Goal: Find specific page/section: Find specific page/section

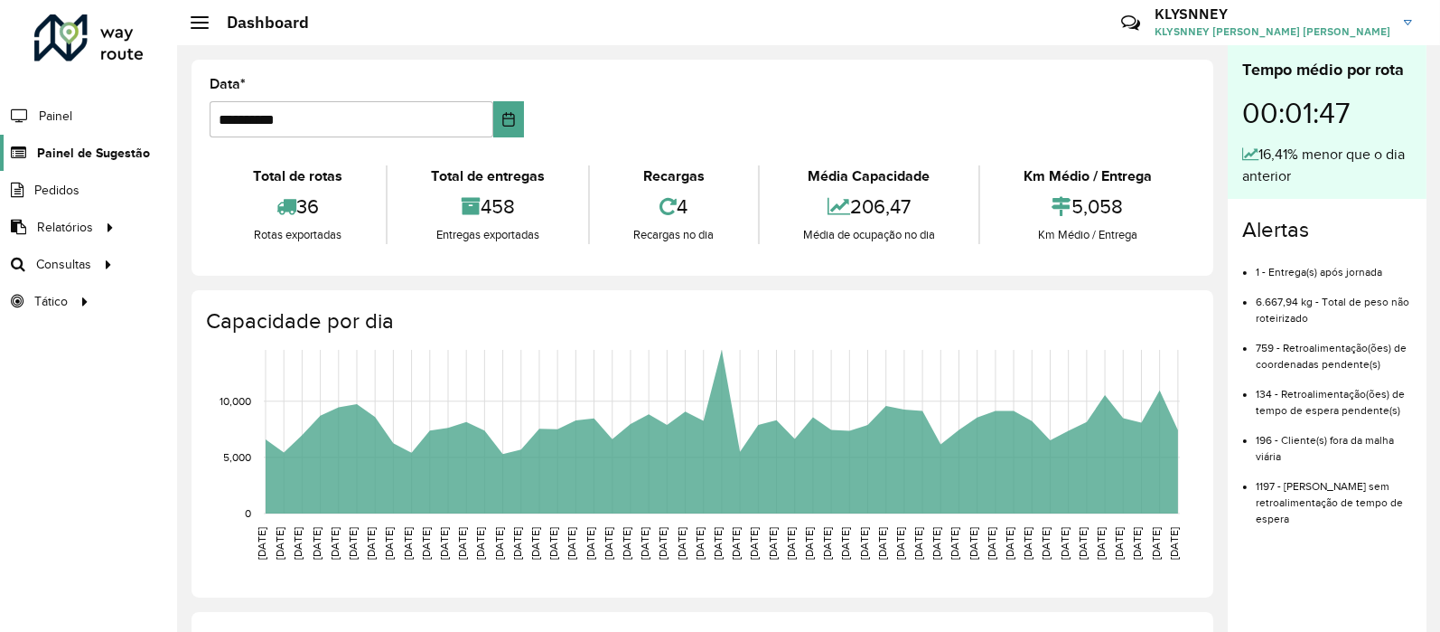
click at [93, 153] on span "Painel de Sugestão" at bounding box center [93, 153] width 113 height 19
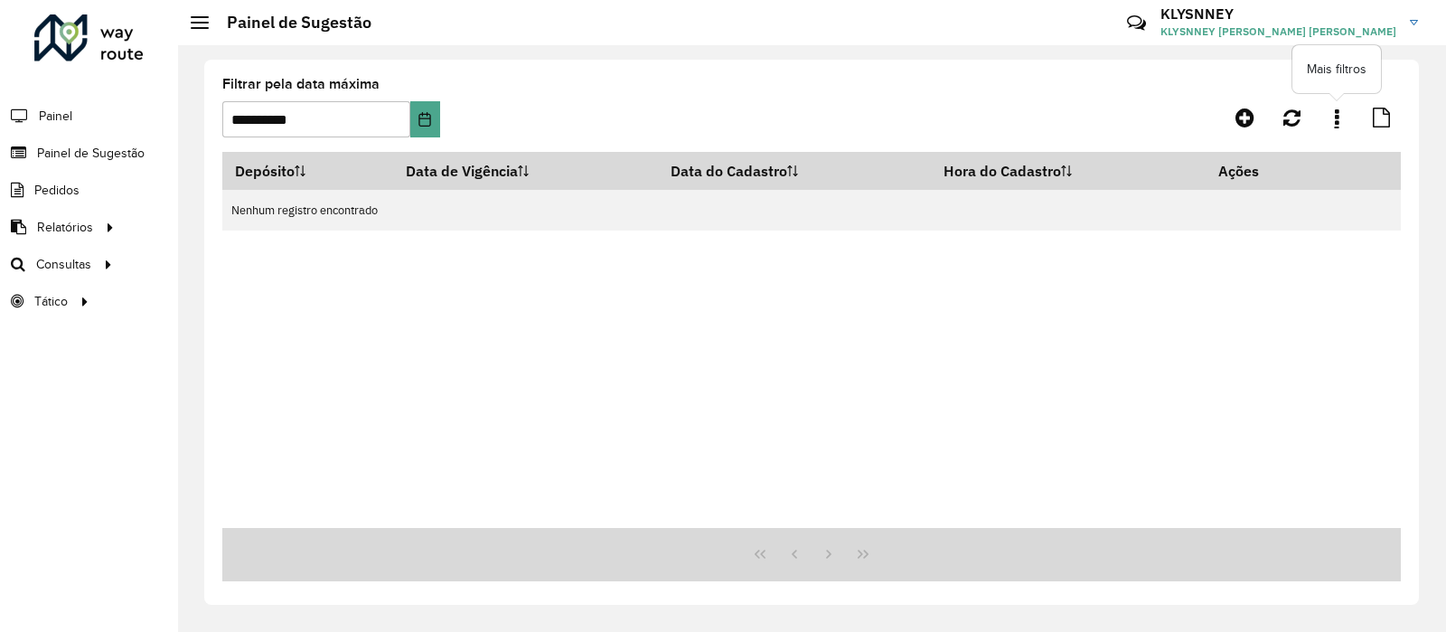
click at [1337, 119] on icon at bounding box center [1336, 118] width 5 height 20
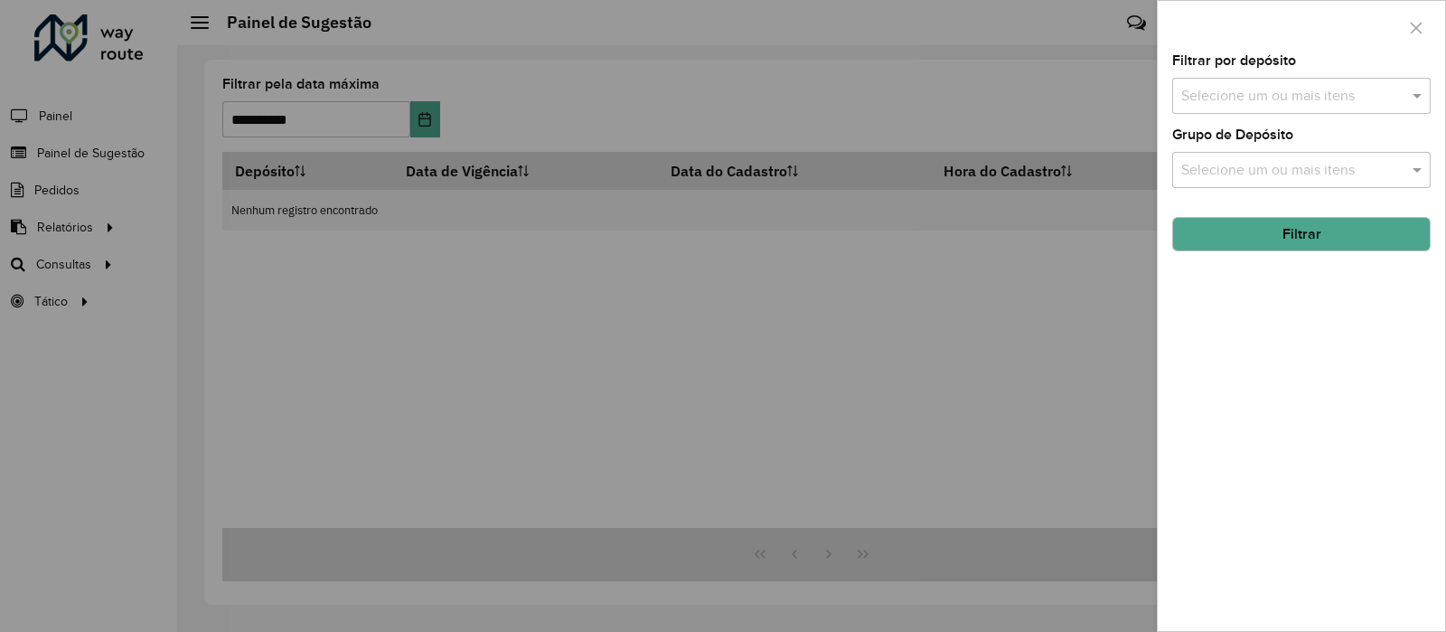
click at [967, 81] on div at bounding box center [723, 316] width 1446 height 632
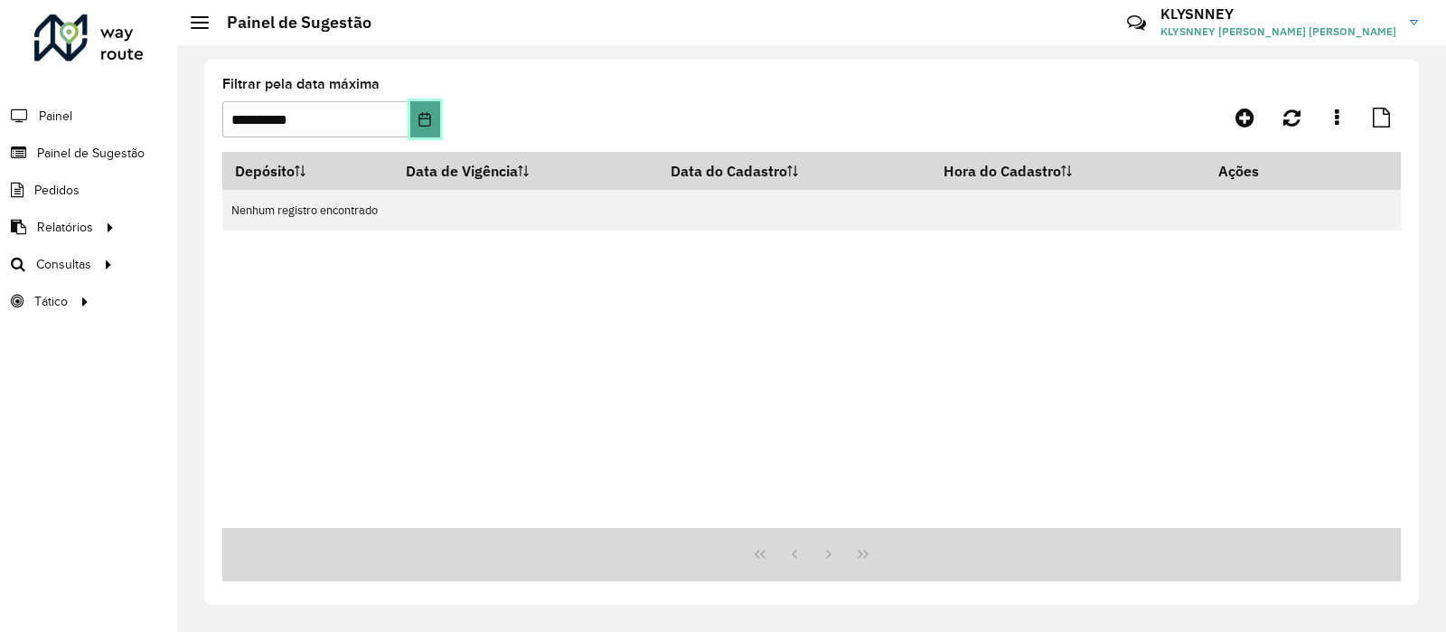
click at [429, 118] on icon "Choose Date" at bounding box center [425, 119] width 12 height 14
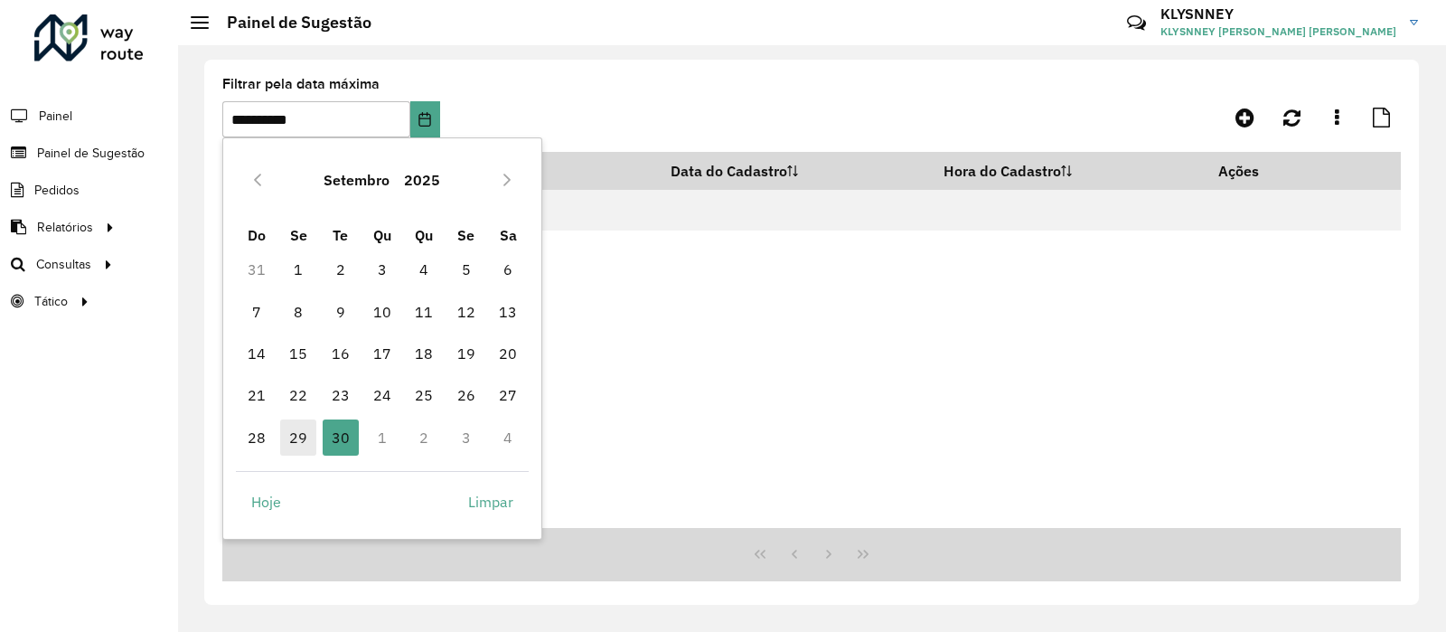
click at [297, 434] on span "29" at bounding box center [298, 437] width 36 height 36
type input "**********"
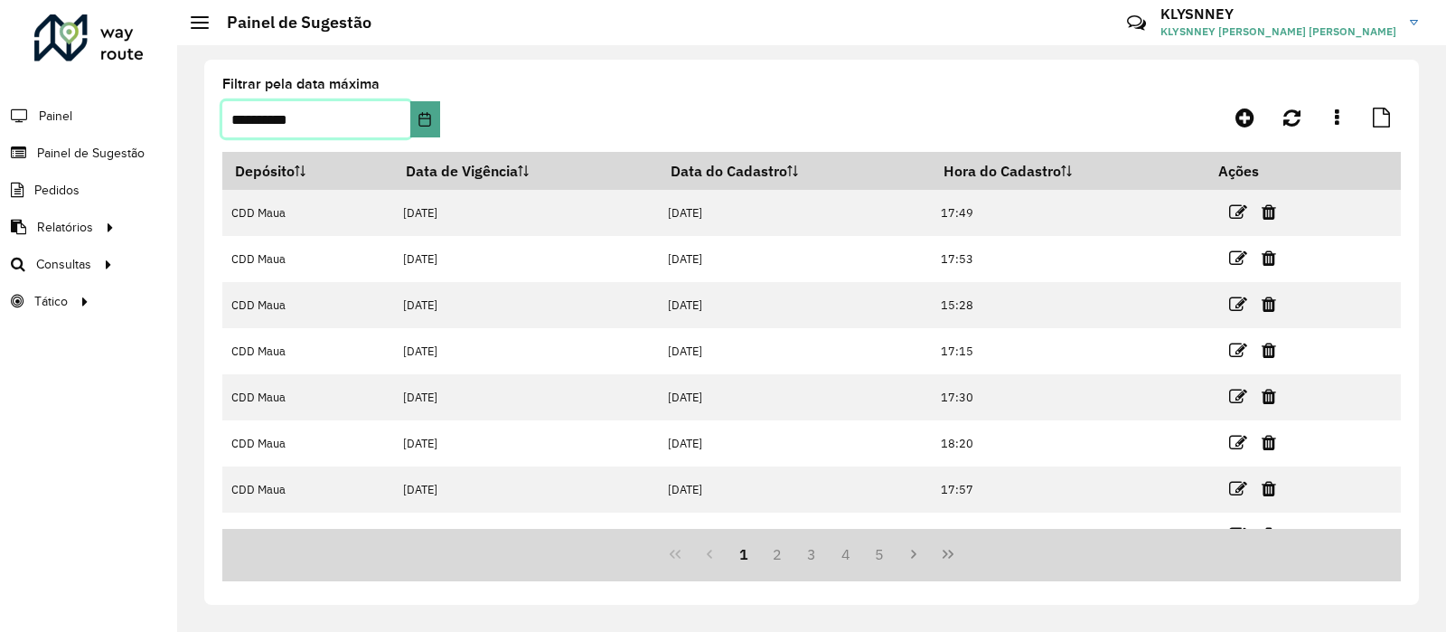
scroll to position [212, 0]
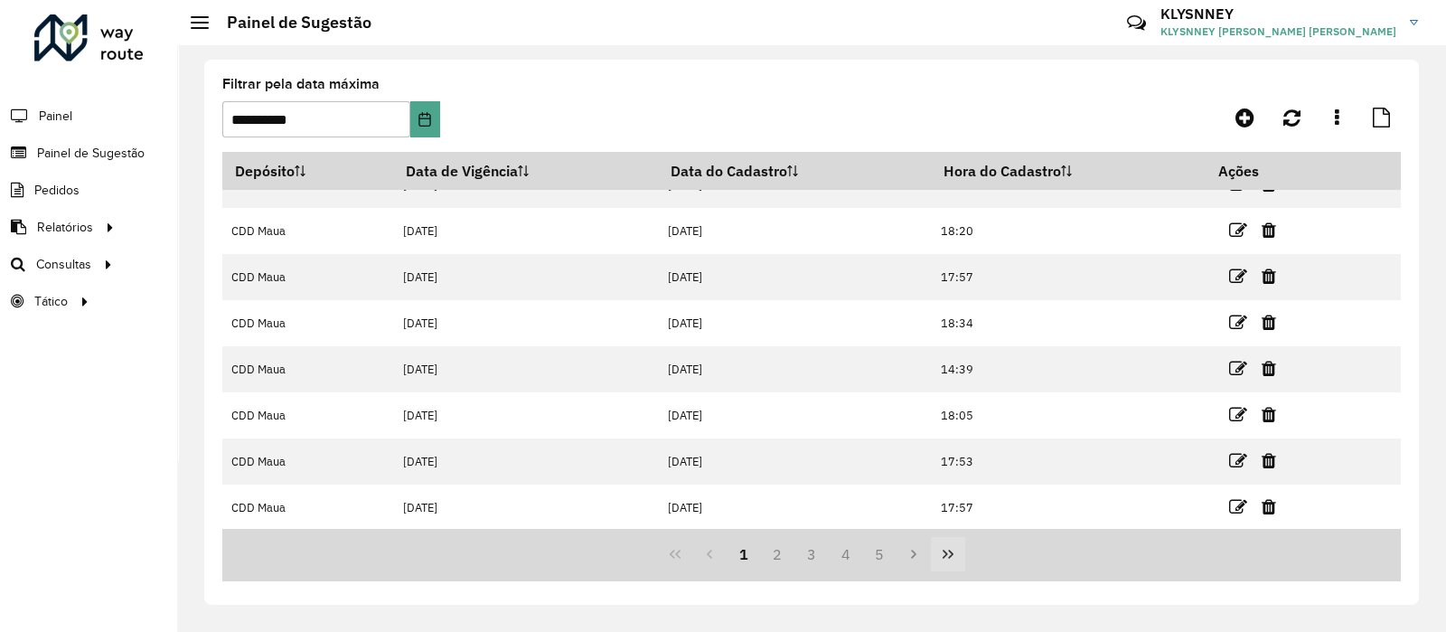
click at [946, 552] on icon "Last Page" at bounding box center [948, 554] width 14 height 14
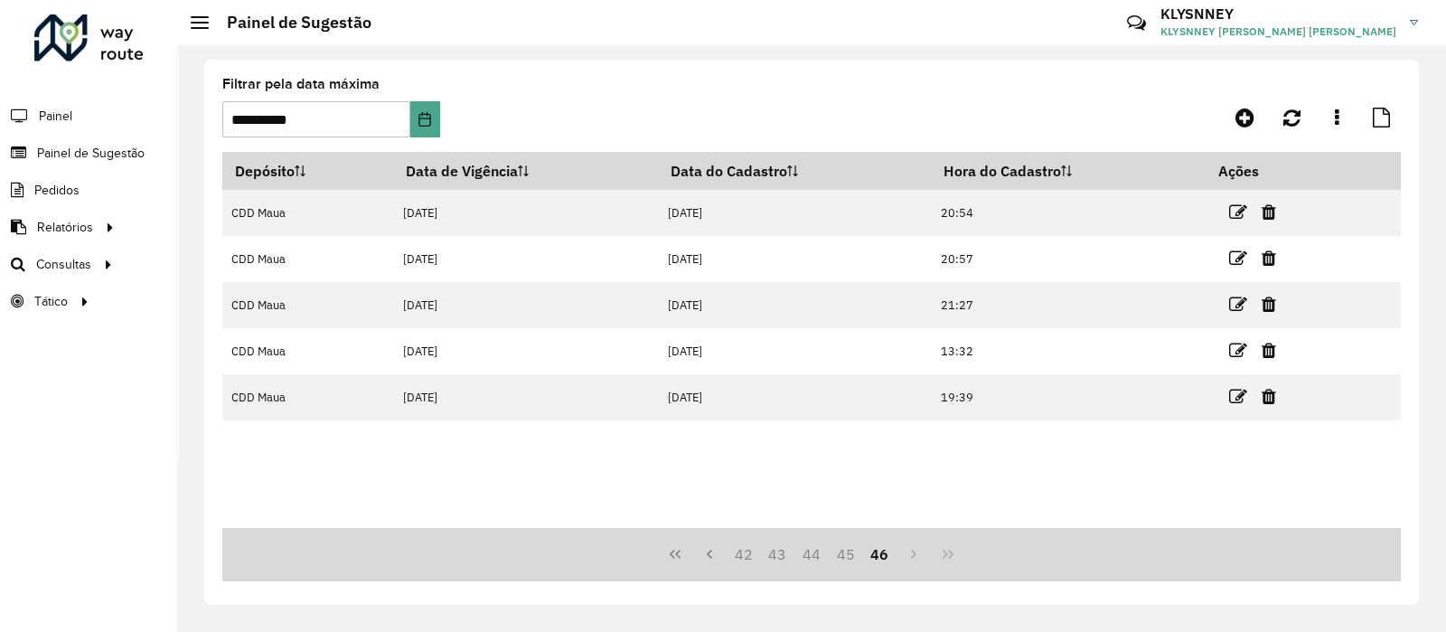
scroll to position [0, 0]
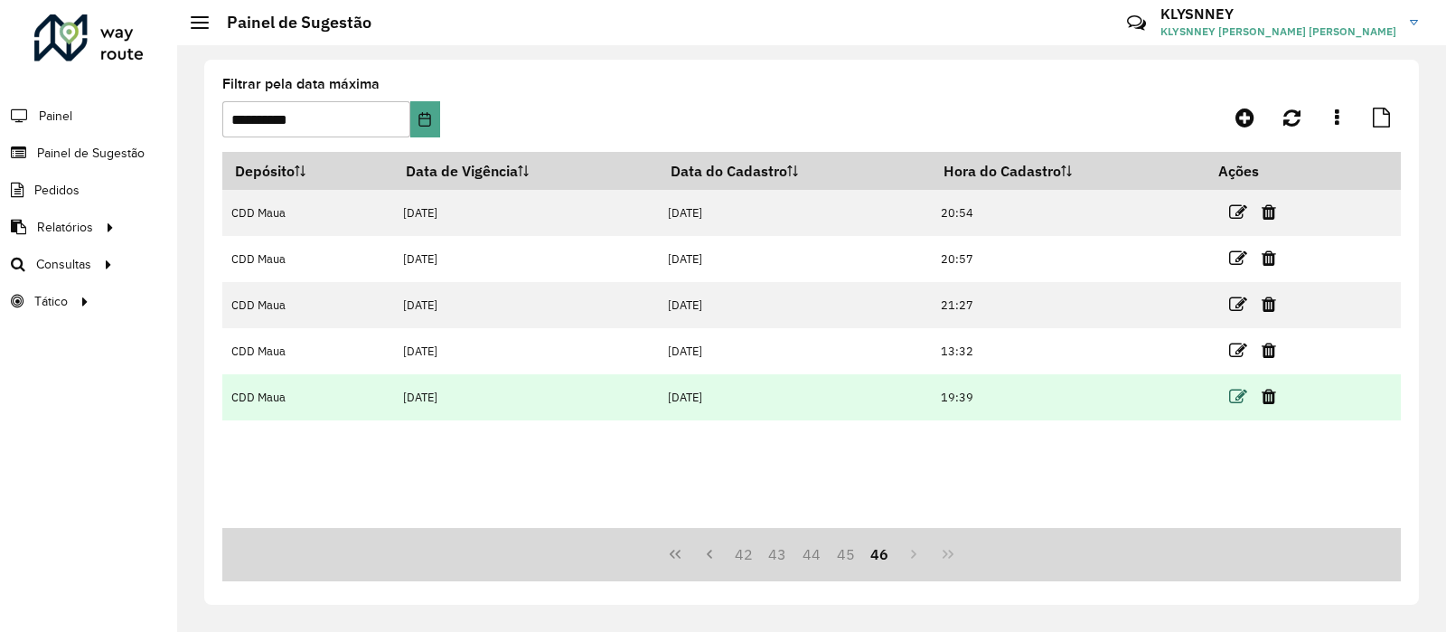
click at [1242, 392] on icon at bounding box center [1238, 397] width 18 height 18
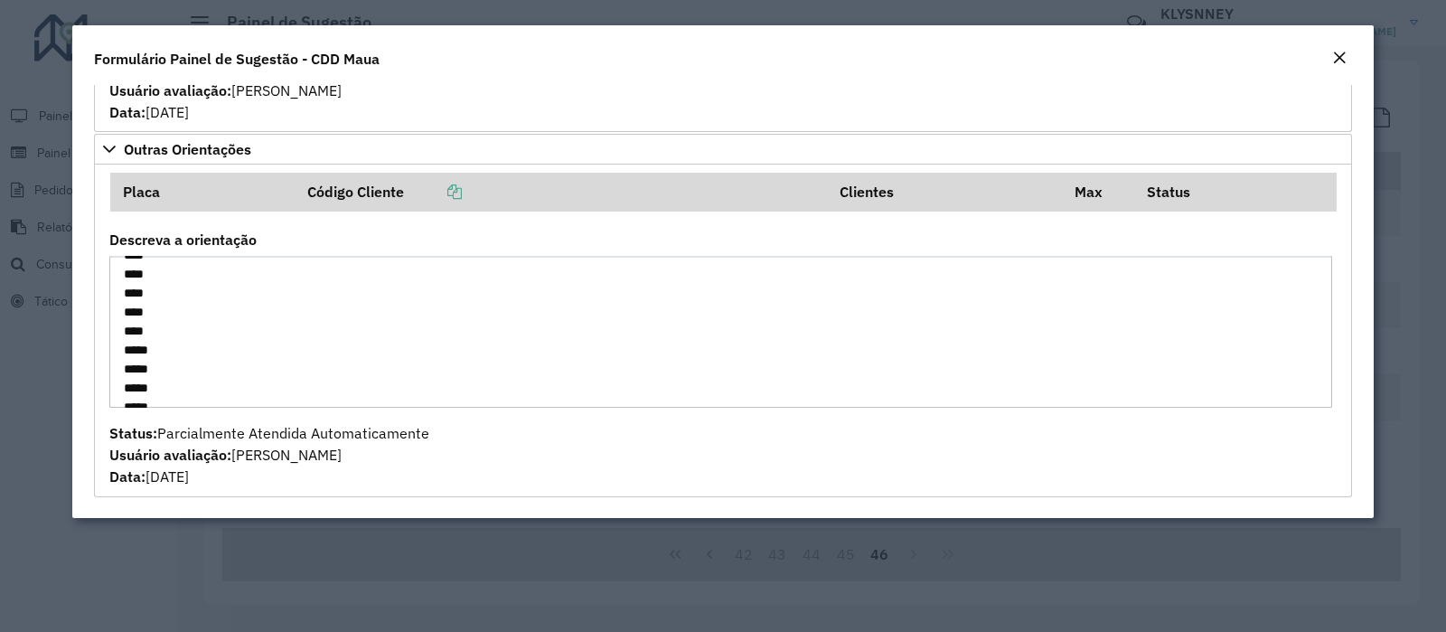
scroll to position [248, 0]
